Goal: Task Accomplishment & Management: Complete application form

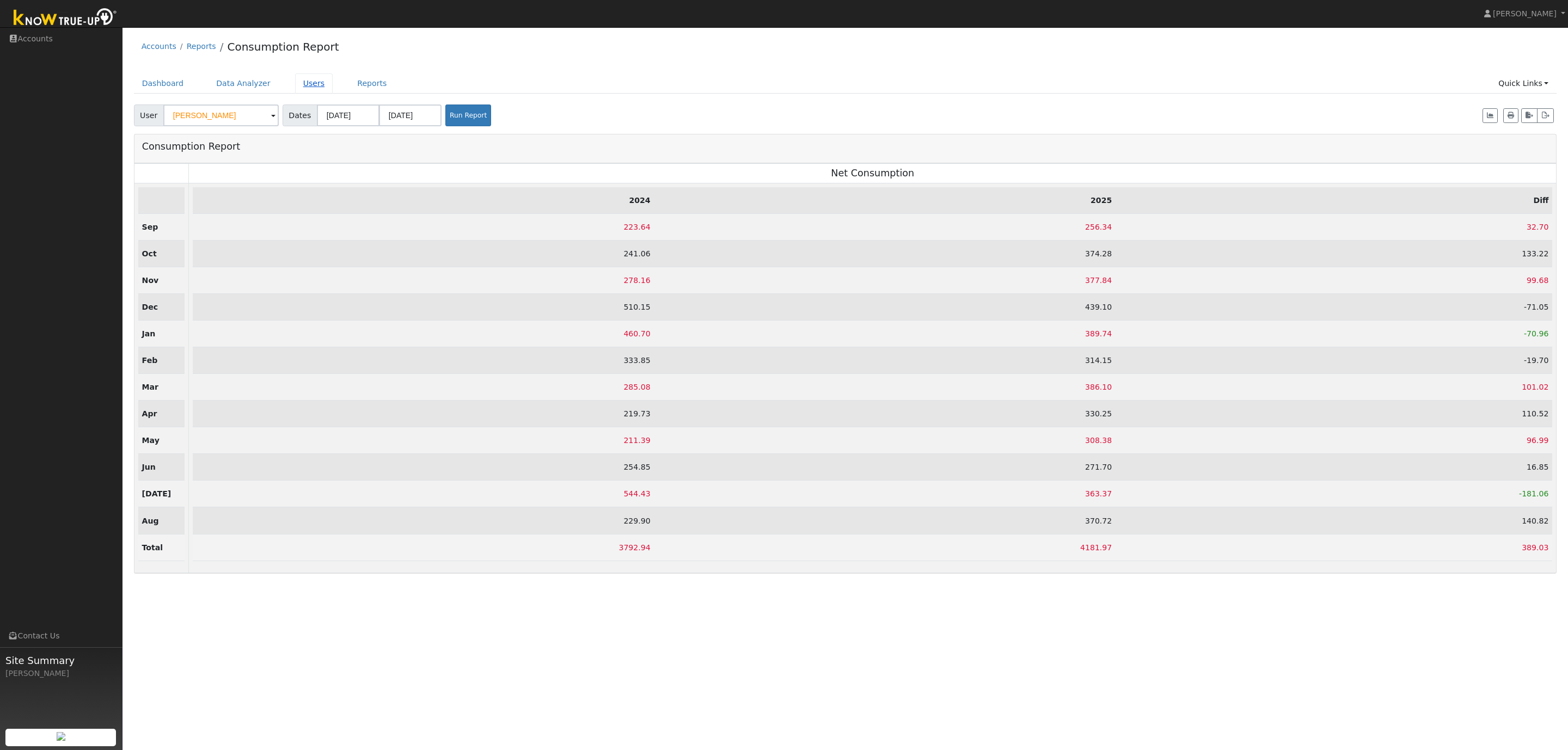
click at [310, 83] on link "Users" at bounding box center [314, 84] width 38 height 20
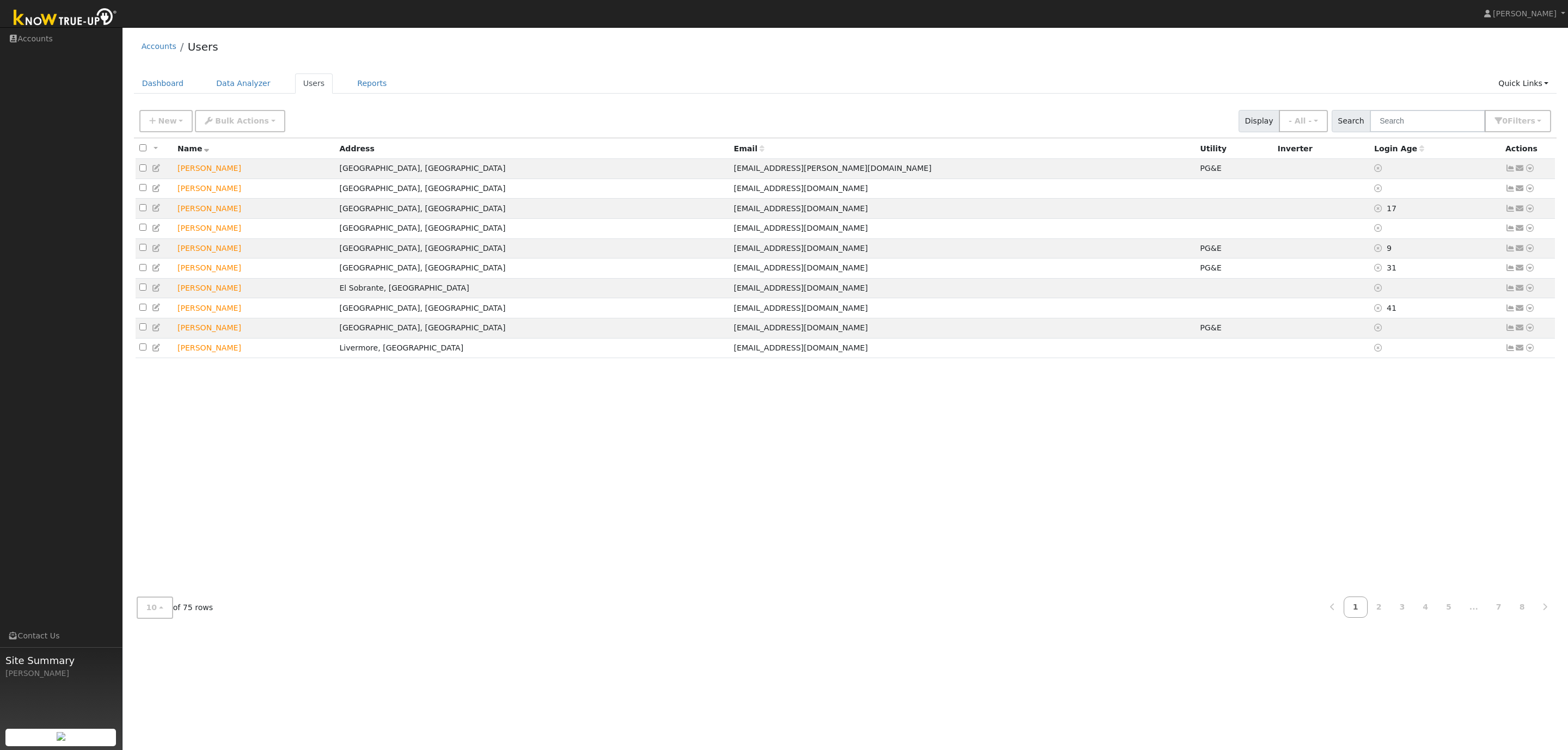
click at [446, 104] on div "New Quick Add Quick Connect Quick Convert Lead Bulk Actions Send Email Disconne…" at bounding box center [845, 121] width 1423 height 33
click at [166, 122] on span "New" at bounding box center [167, 121] width 19 height 9
click at [176, 142] on link "Quick Add" at bounding box center [185, 145] width 90 height 15
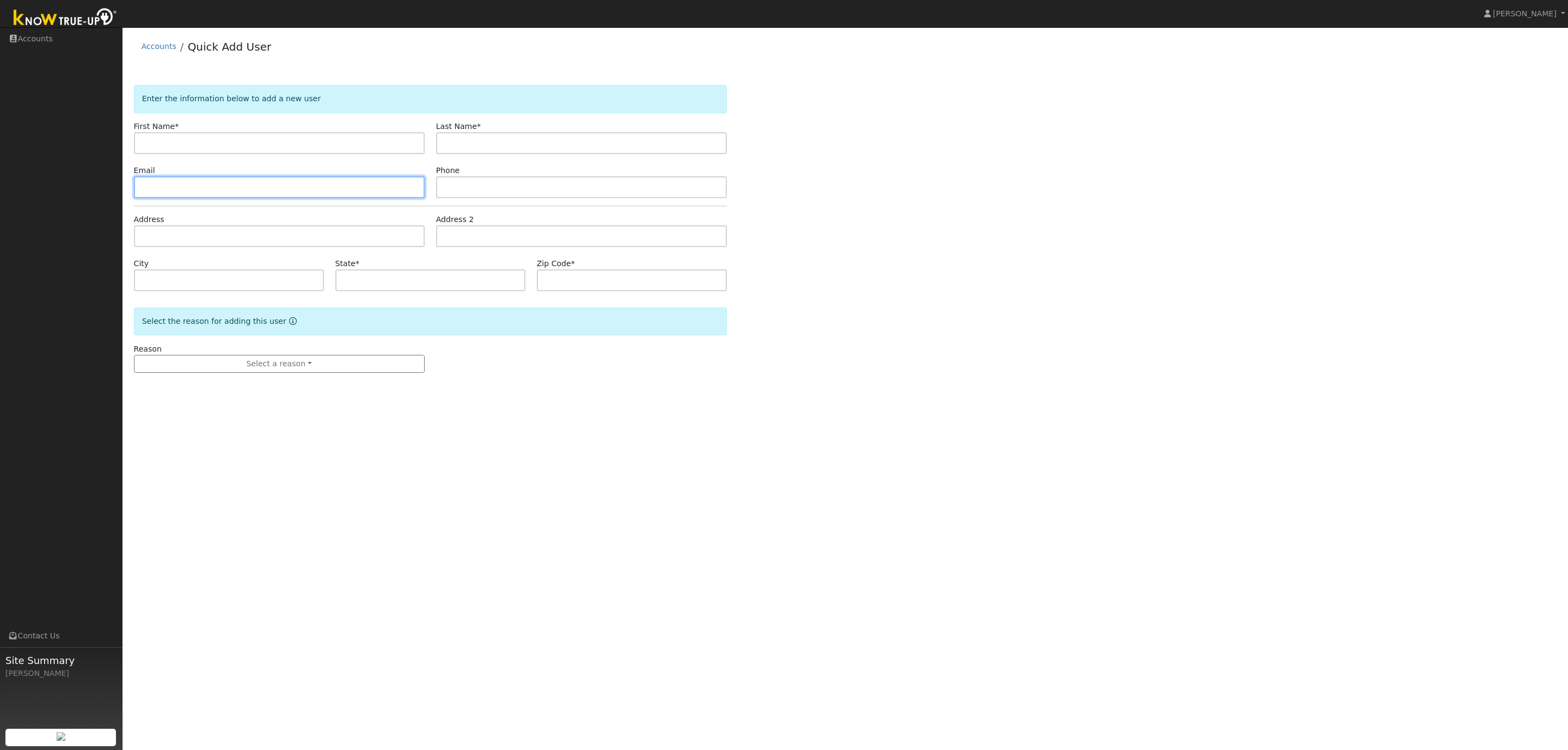
click at [170, 186] on input "text" at bounding box center [279, 187] width 291 height 22
paste input "[EMAIL_ADDRESS][PERSON_NAME][DOMAIN_NAME]"
type input "[EMAIL_ADDRESS][PERSON_NAME][DOMAIN_NAME]"
click at [168, 144] on input "text" at bounding box center [279, 143] width 291 height 22
paste input "[PERSON_NAME]"
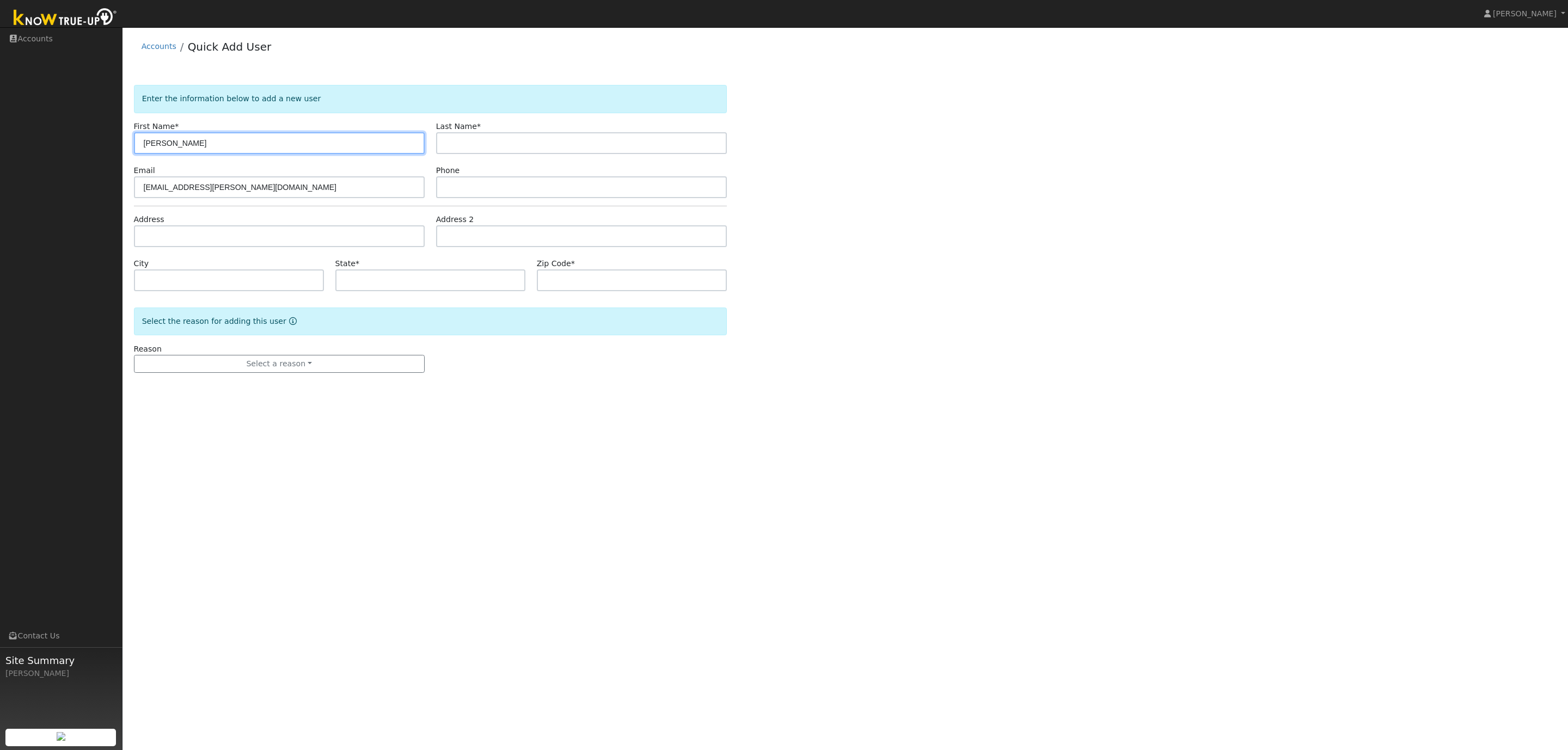
type input "[PERSON_NAME]"
click at [505, 153] on input "text" at bounding box center [581, 143] width 291 height 22
paste input "[PERSON_NAME]"
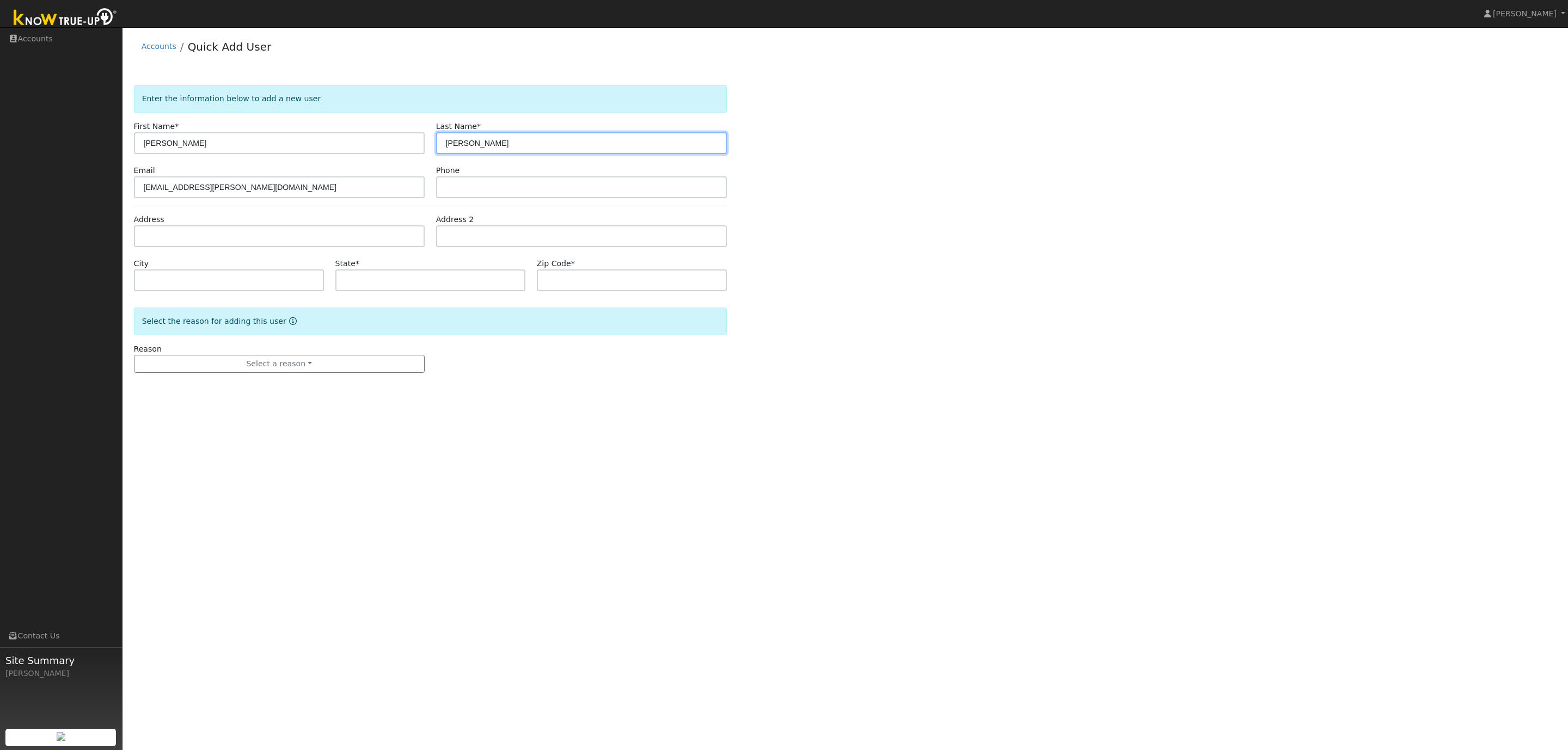
click at [471, 146] on input "[PERSON_NAME]" at bounding box center [581, 143] width 291 height 22
type input "Pandit"
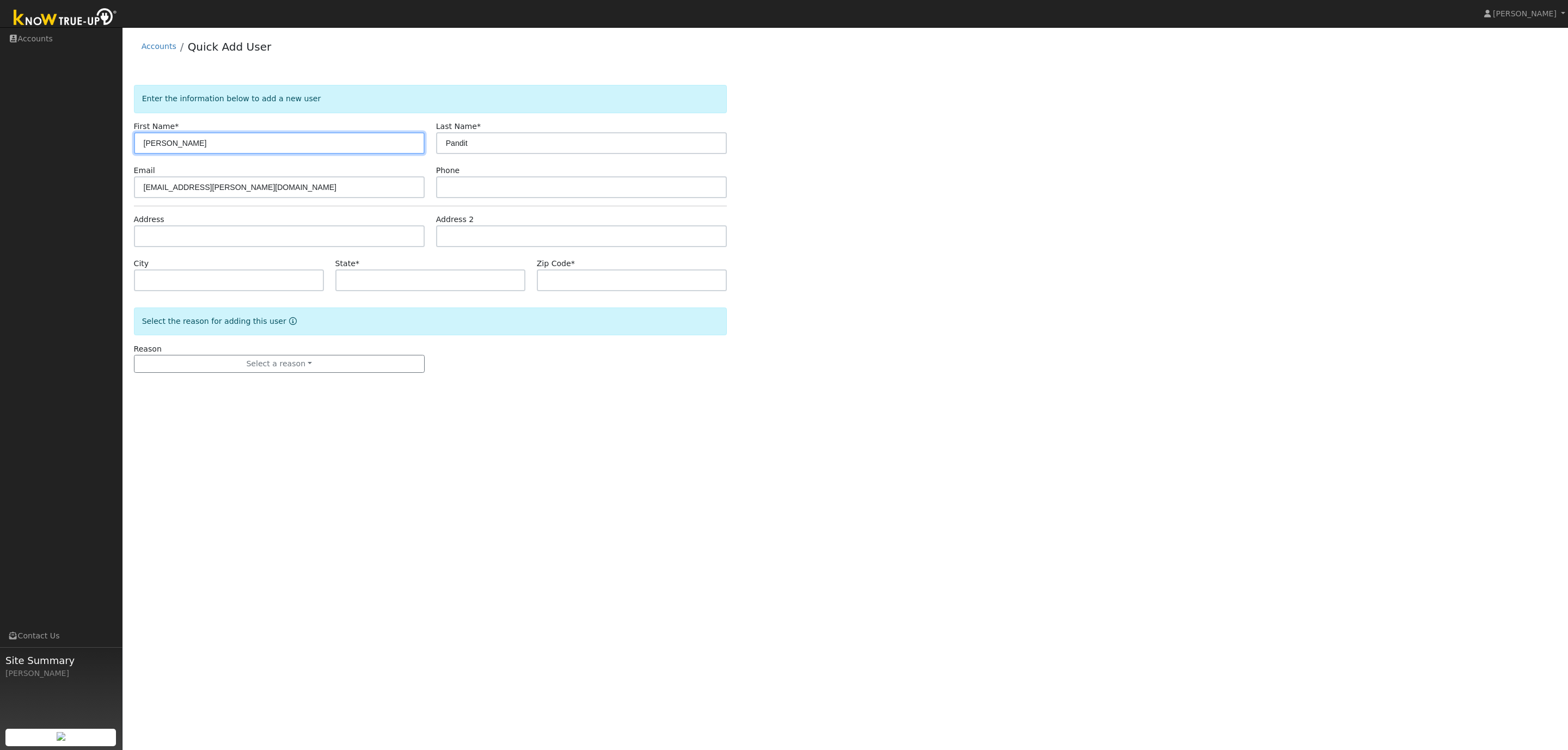
click at [251, 146] on input "[PERSON_NAME]" at bounding box center [279, 143] width 291 height 22
type input "Adarsh"
click at [161, 242] on input "text" at bounding box center [279, 236] width 291 height 22
paste input "862 Trestle Glen Rd. Oakland CA 94610"
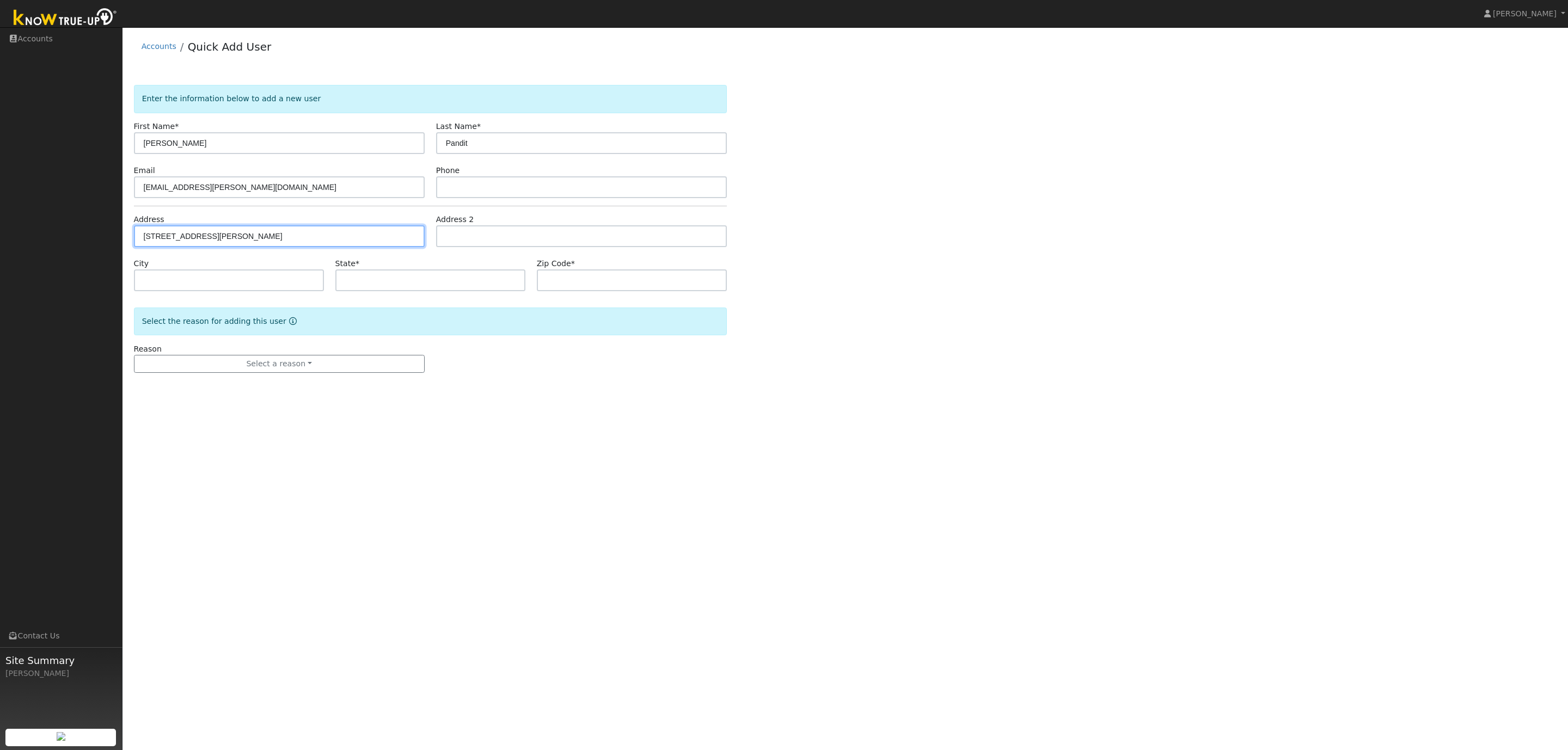
type input "862 Trestle Glen Road"
type input "Oakland"
type input "CA"
type input "94610"
click at [411, 499] on div "User Profile First name Last name Email Email Notifications No Emails No Emails…" at bounding box center [844, 388] width 1445 height 723
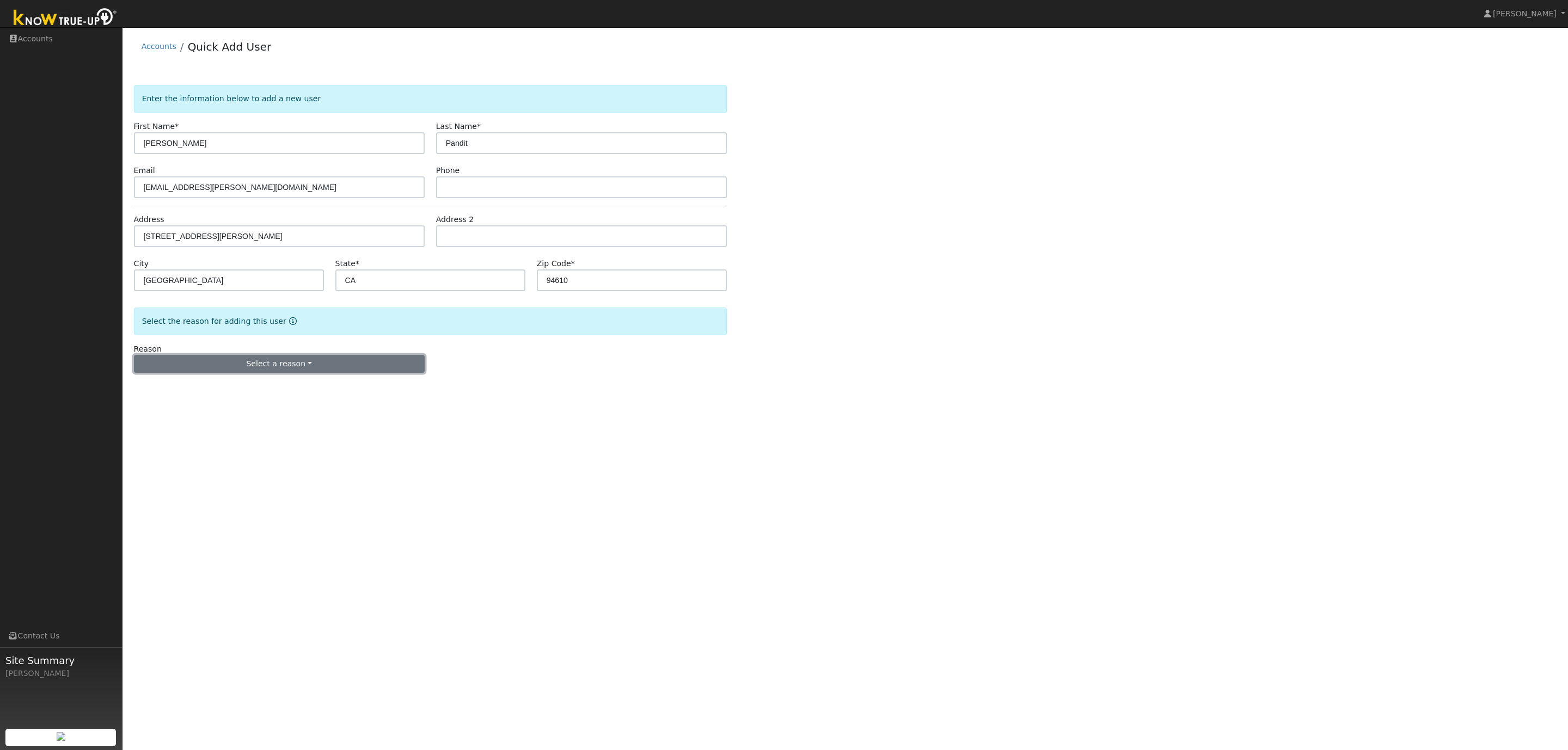
click at [263, 370] on button "Select a reason" at bounding box center [279, 364] width 291 height 19
click at [170, 391] on link "New lead" at bounding box center [195, 387] width 121 height 15
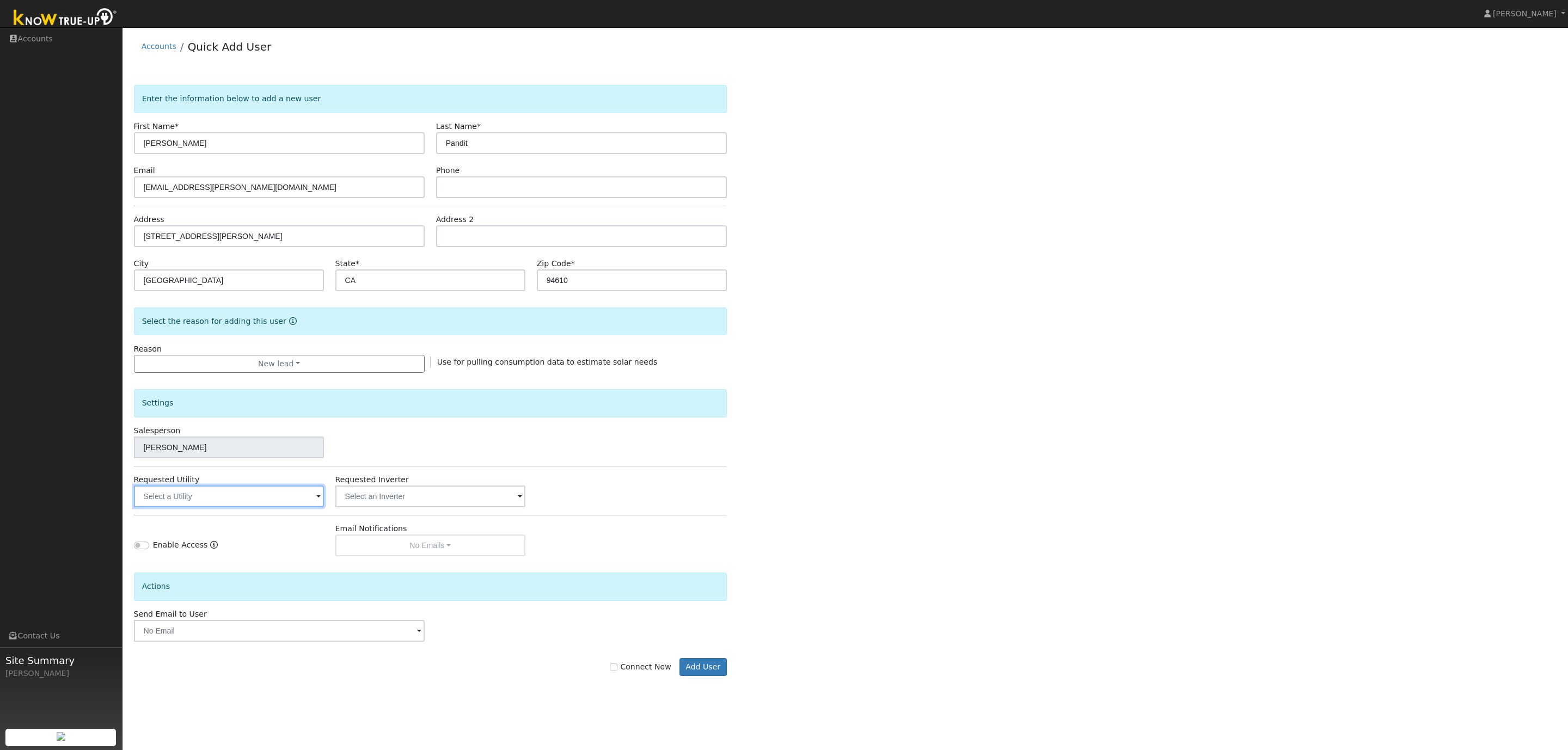
click at [201, 496] on input "text" at bounding box center [229, 496] width 190 height 22
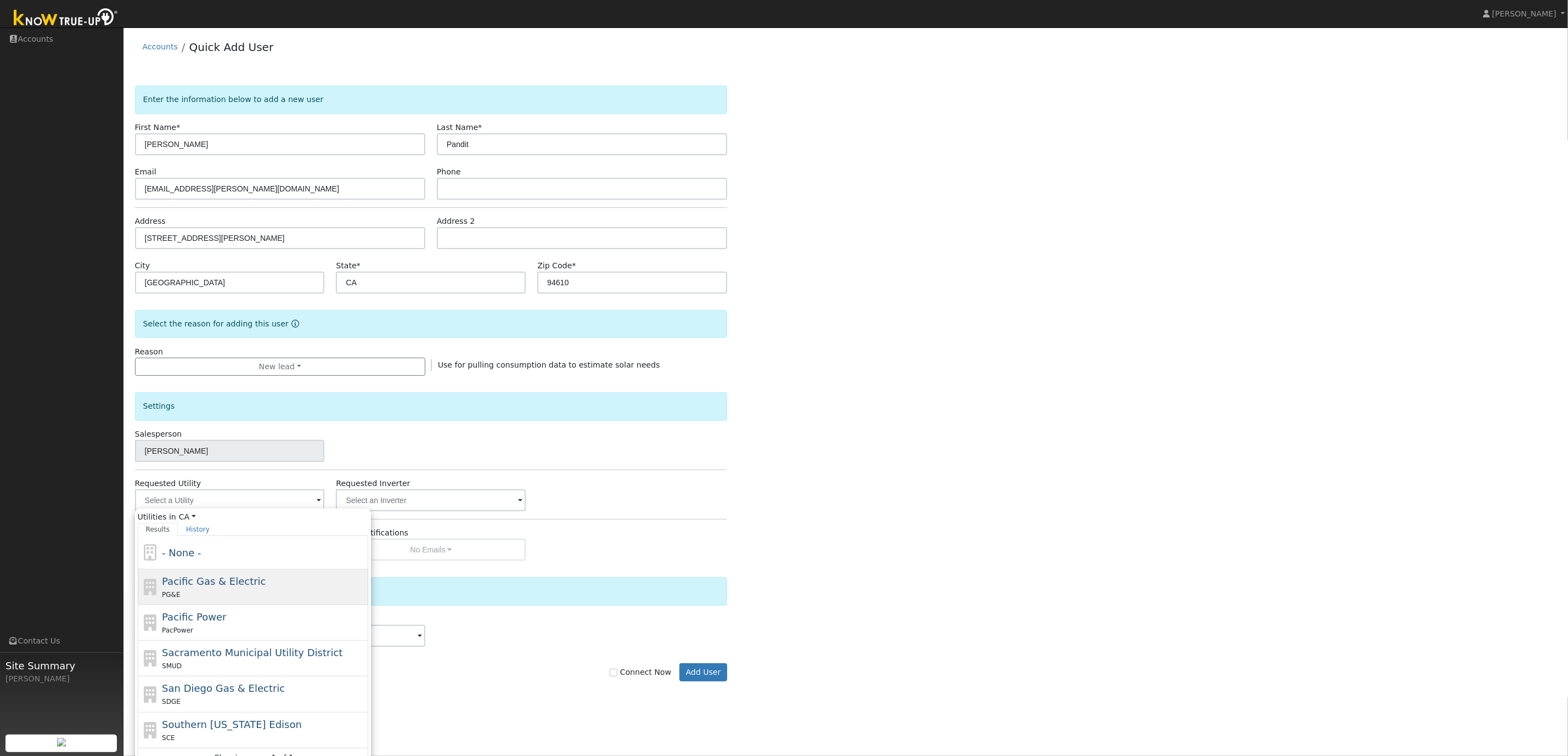
click at [224, 592] on div "PG&E" at bounding box center [264, 594] width 204 height 12
type input "Pacific Gas & Electric"
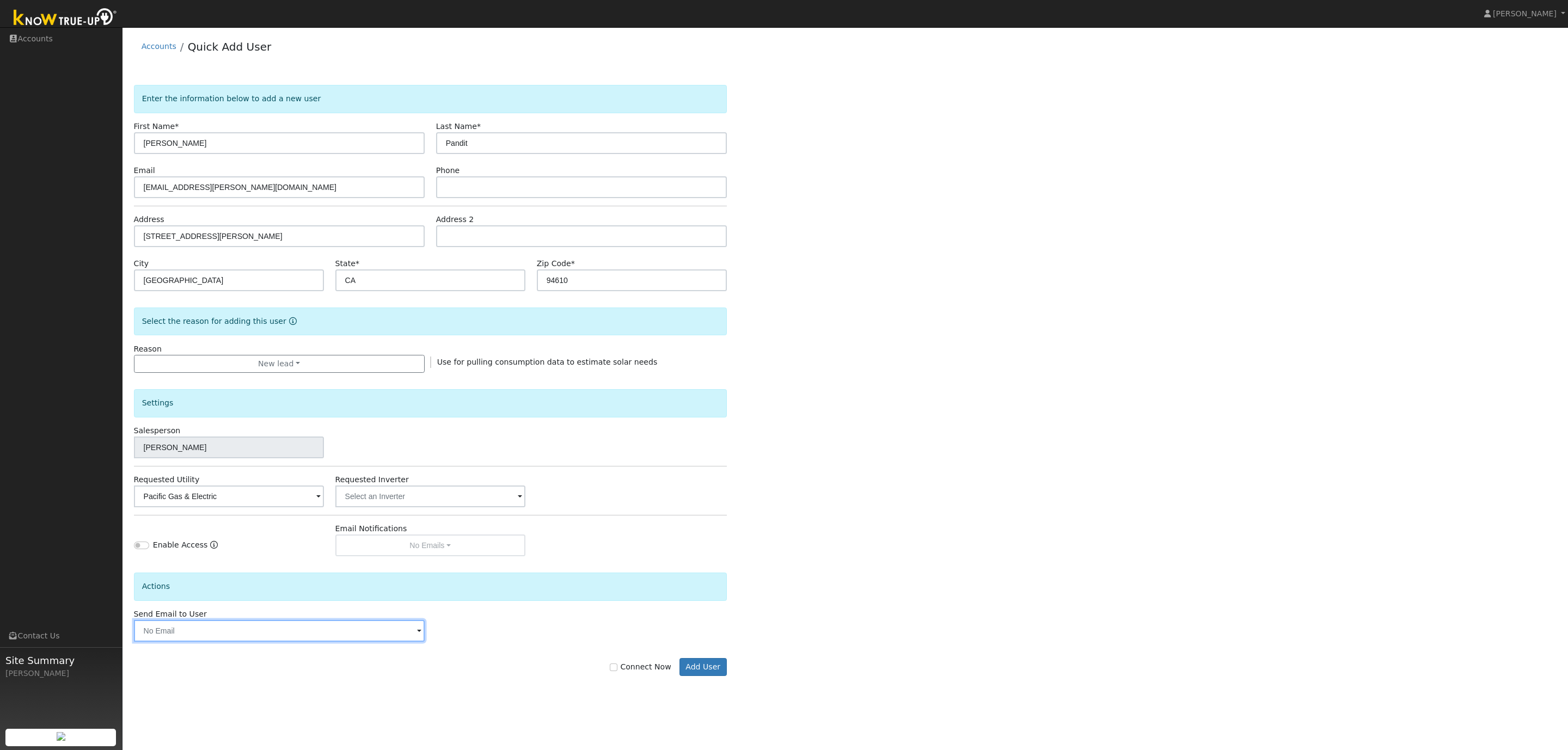
click at [315, 634] on input "text" at bounding box center [279, 631] width 291 height 22
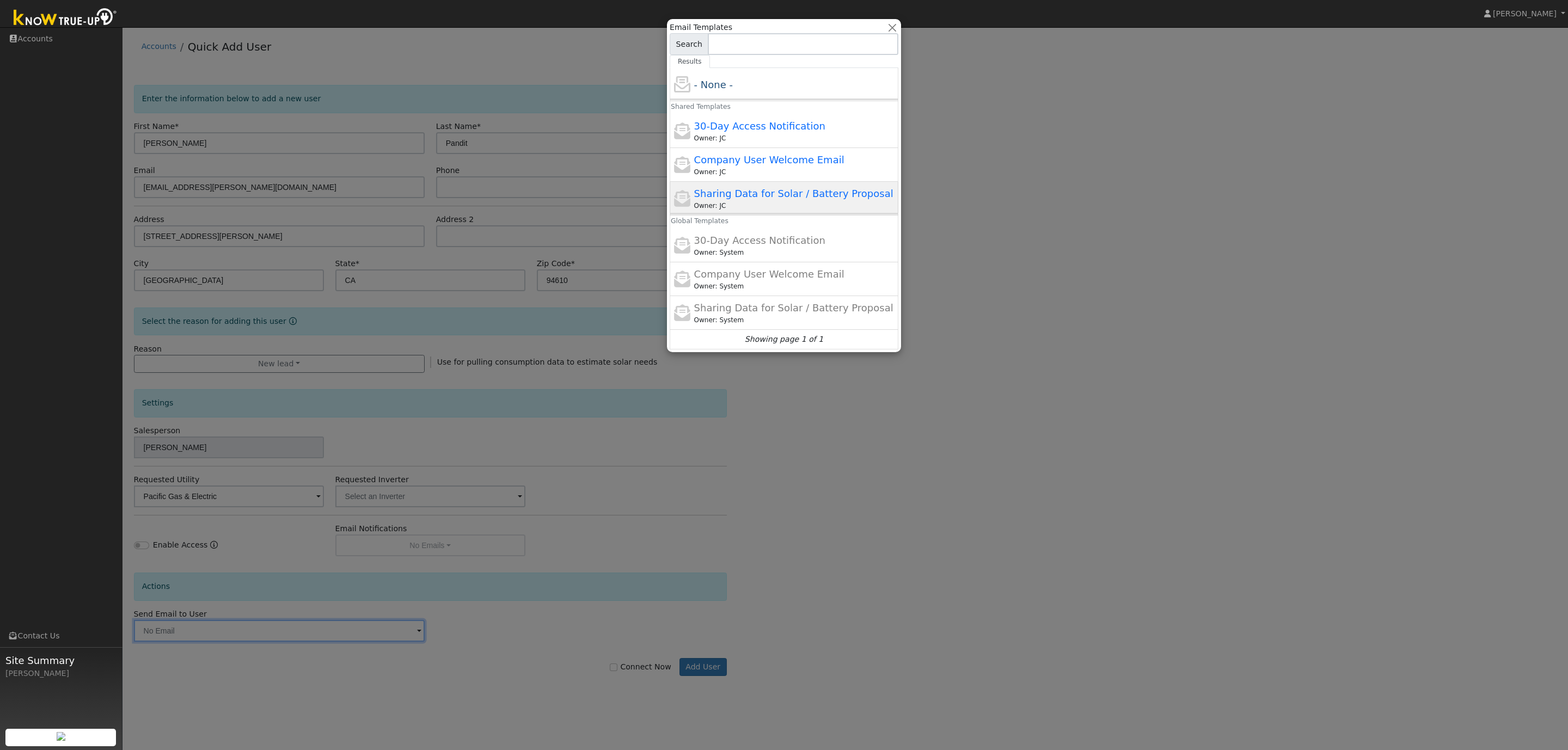
click at [777, 199] on span "Sharing Data for Solar / Battery Proposal" at bounding box center [794, 193] width 199 height 12
type input "Sharing Data for Solar / Battery Proposal"
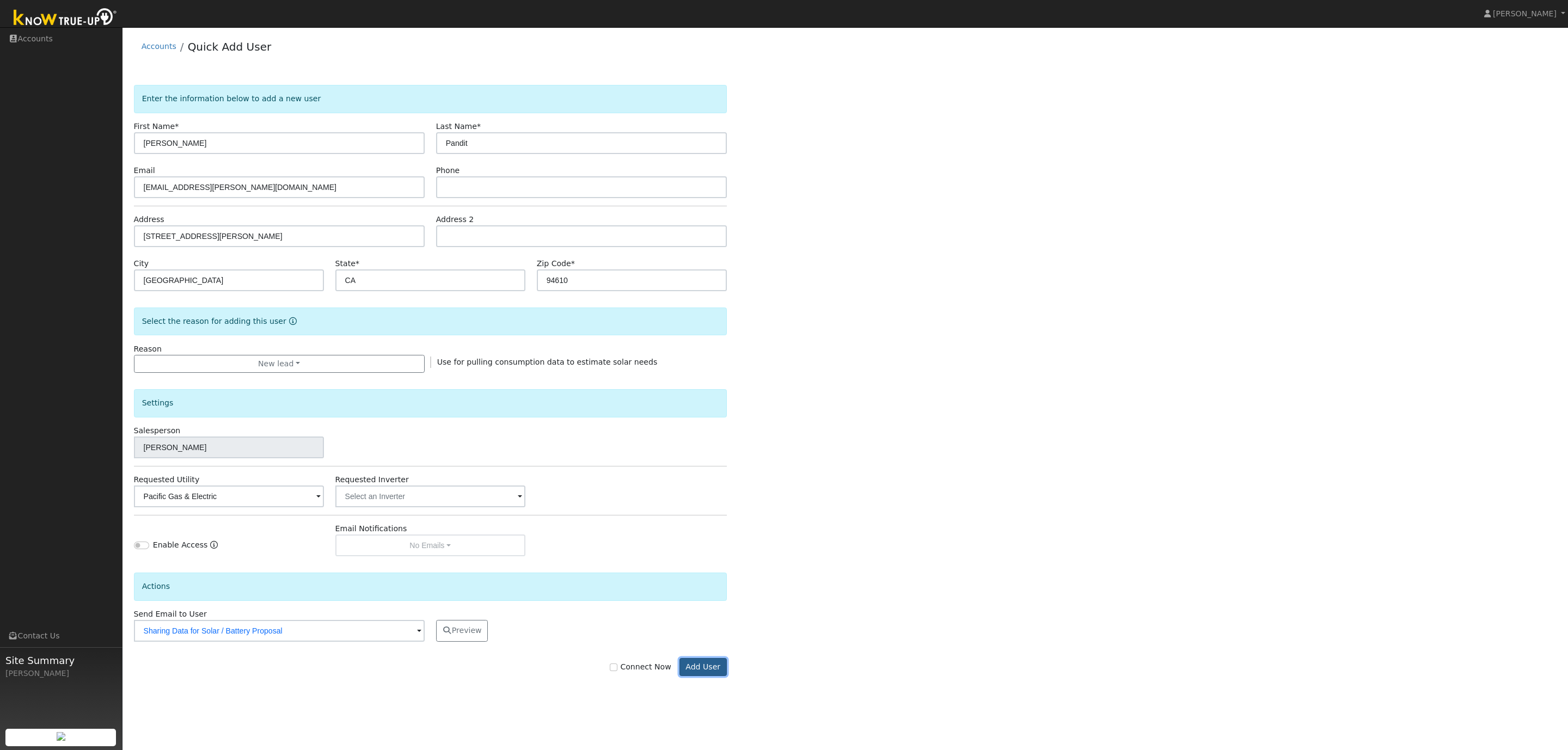
click at [711, 670] on button "Add User" at bounding box center [703, 667] width 47 height 19
